Goal: Check status: Check status

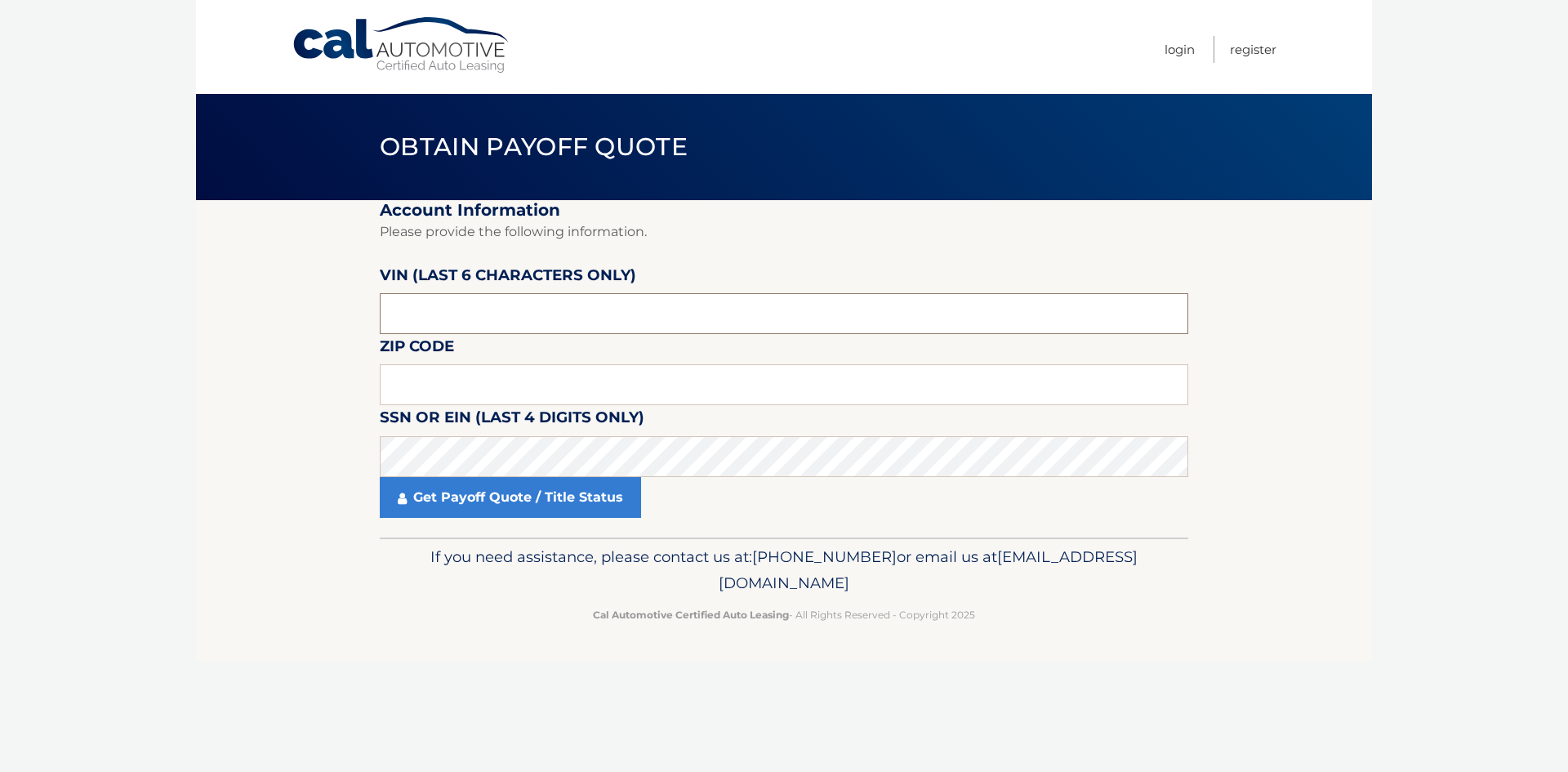
click at [405, 327] on input "text" at bounding box center [784, 313] width 808 height 41
type input "520155"
click at [404, 405] on label "SSN or EIN (last 4 digits only)" at bounding box center [512, 420] width 265 height 30
click at [408, 398] on input "text" at bounding box center [784, 384] width 808 height 41
type input "07853"
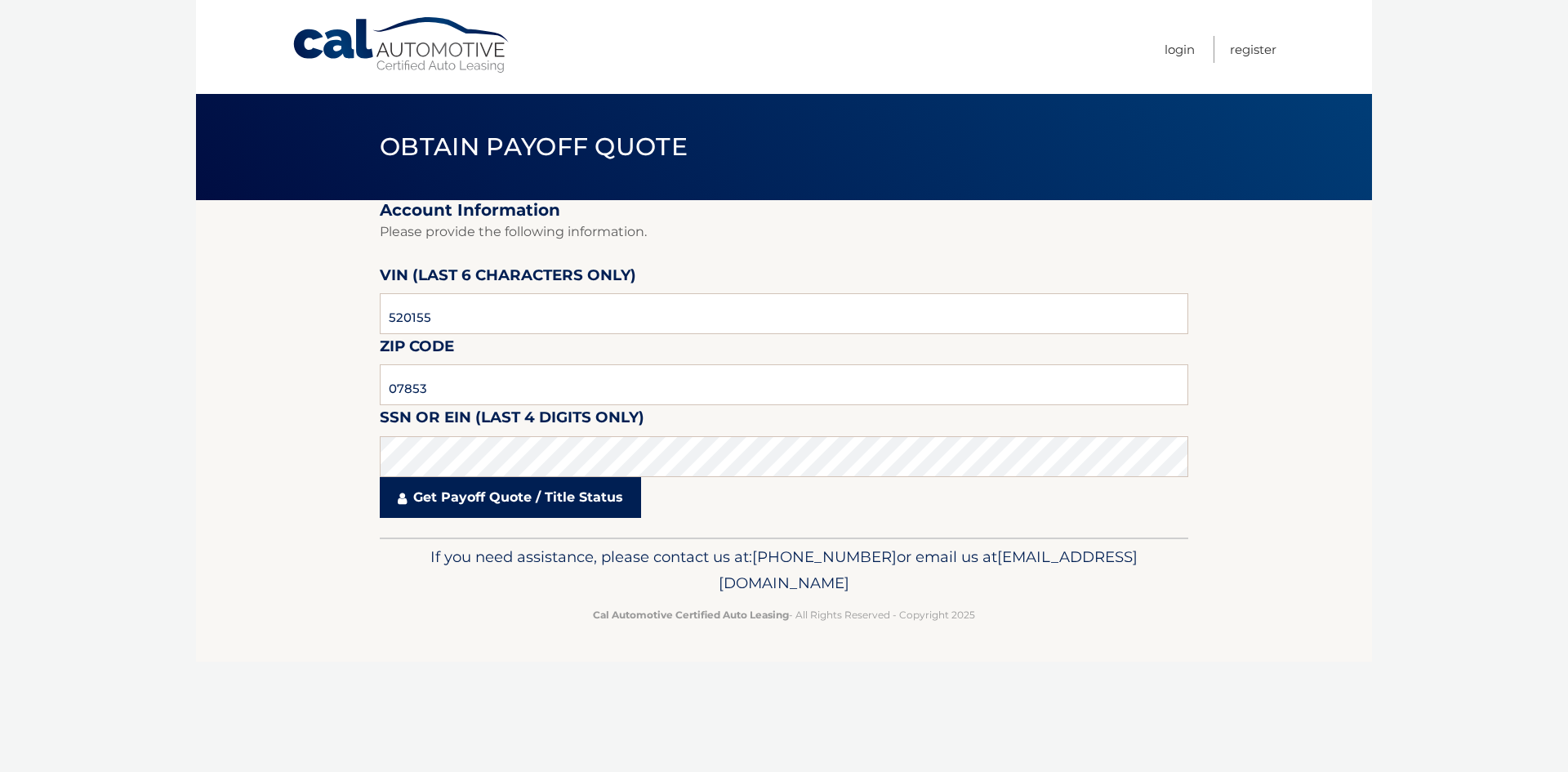
click at [496, 512] on link "Get Payoff Quote / Title Status" at bounding box center [510, 497] width 262 height 41
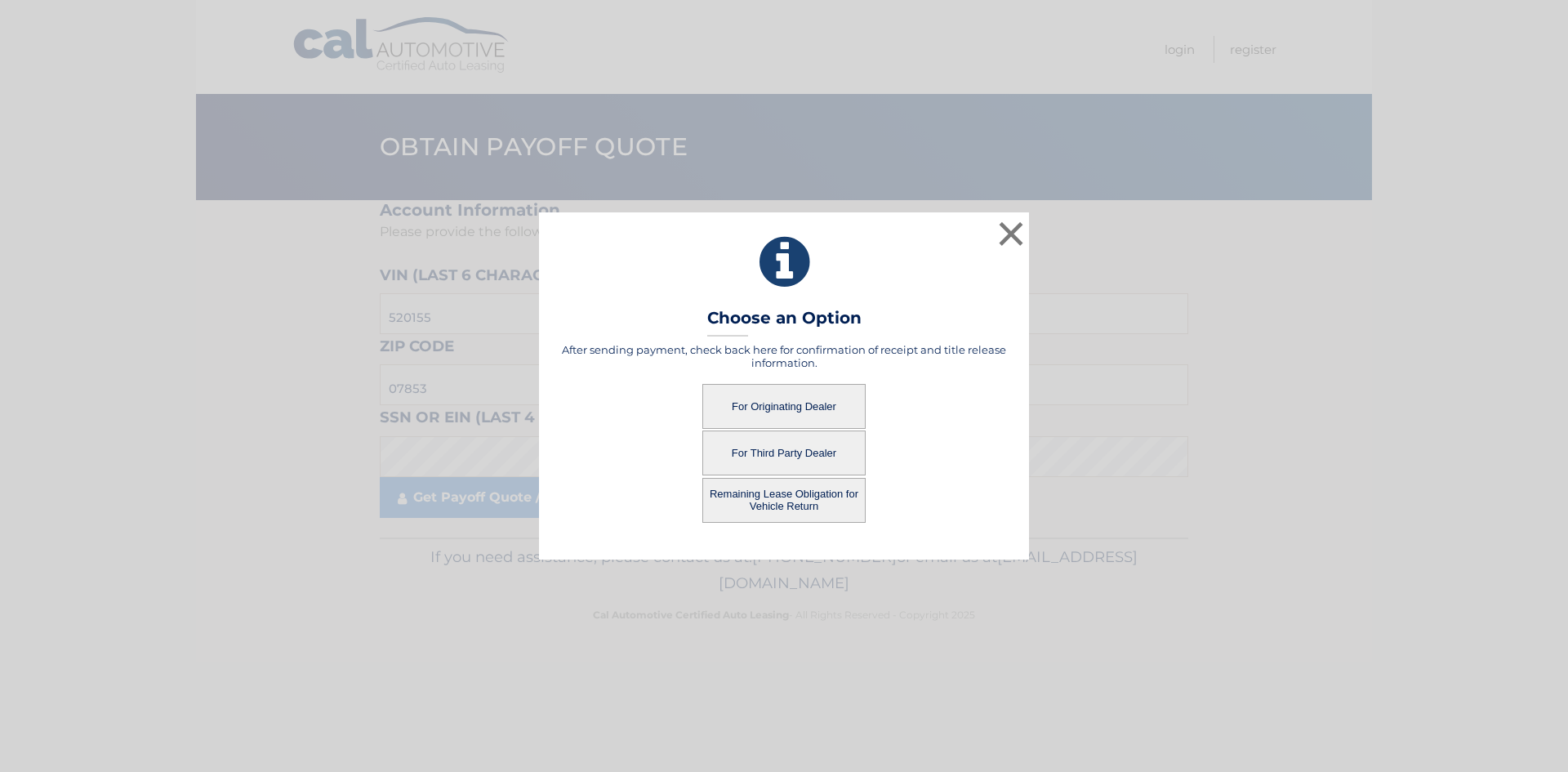
click at [780, 407] on button "For Originating Dealer" at bounding box center [784, 406] width 163 height 45
